Goal: Task Accomplishment & Management: Manage account settings

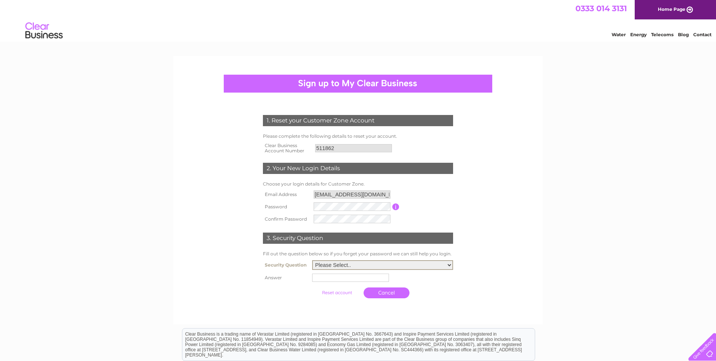
click at [312, 260] on select "Please Select.. In what town or city was your first job? In what town or city d…" at bounding box center [382, 265] width 141 height 10
select select "1"
click option "In what town or city was your first job?" at bounding box center [0, 0] width 0 height 0
click at [347, 279] on input "text" at bounding box center [350, 277] width 77 height 8
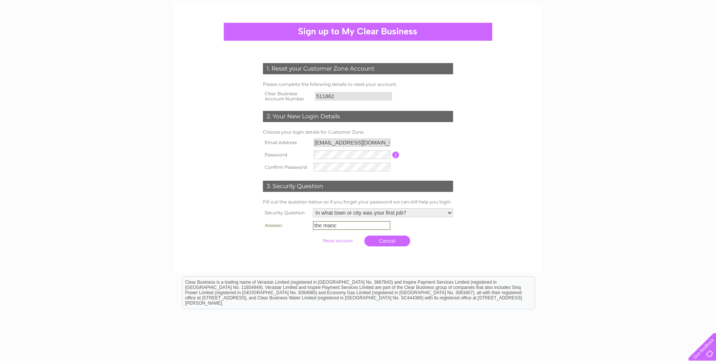
scroll to position [97, 0]
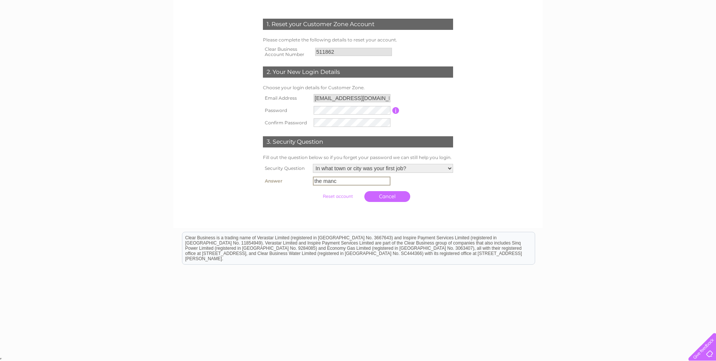
type input "the manc"
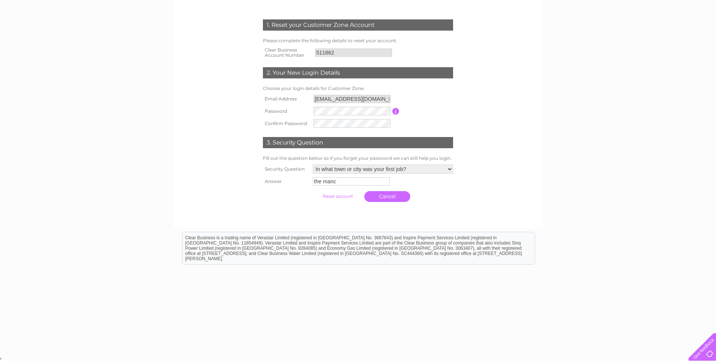
click at [346, 196] on input "submit" at bounding box center [338, 196] width 46 height 10
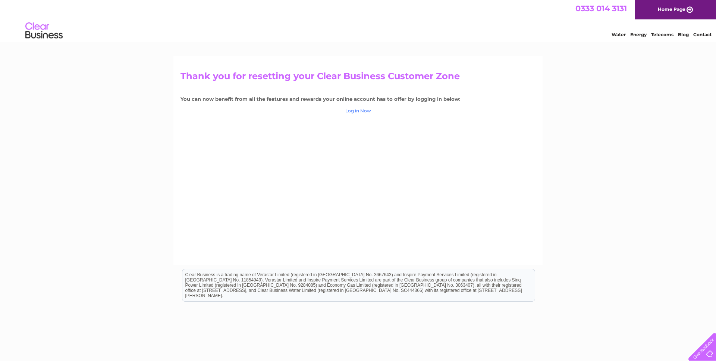
click at [358, 111] on link "Log in Now" at bounding box center [358, 111] width 26 height 6
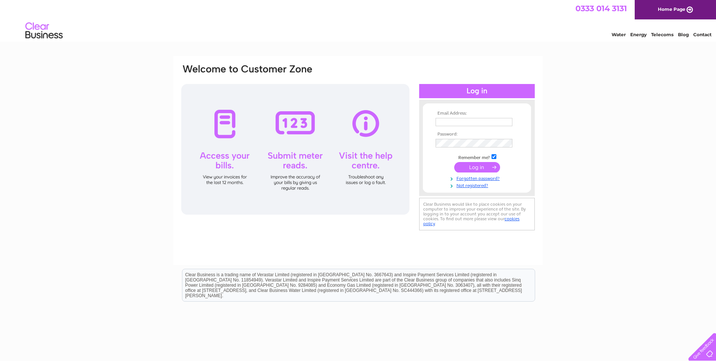
click at [465, 120] on input "text" at bounding box center [474, 122] width 77 height 8
click at [465, 120] on input "text" at bounding box center [475, 122] width 78 height 9
type input "secretary@meccamosque.co.uk"
click at [474, 170] on input "submit" at bounding box center [477, 168] width 46 height 10
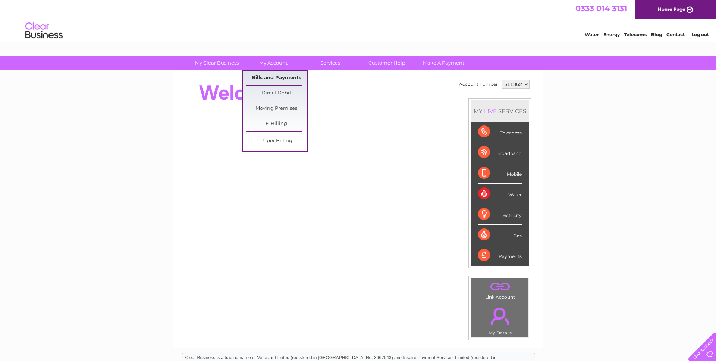
click at [259, 76] on link "Bills and Payments" at bounding box center [277, 77] width 62 height 15
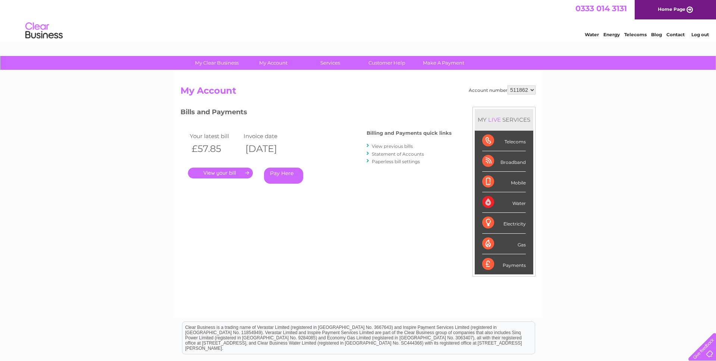
click at [235, 173] on link "." at bounding box center [220, 172] width 65 height 11
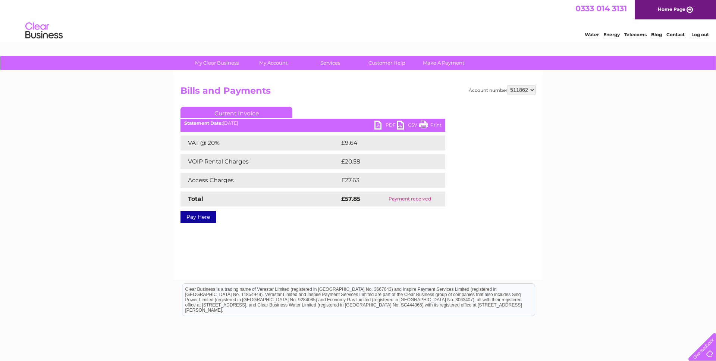
click at [386, 127] on link "PDF" at bounding box center [385, 125] width 22 height 11
